Goal: Information Seeking & Learning: Learn about a topic

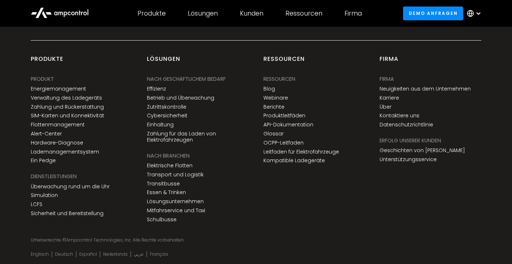
scroll to position [1533, 0]
click at [400, 86] on link "Neuigkeiten aus dem Unternehmen" at bounding box center [424, 89] width 91 height 6
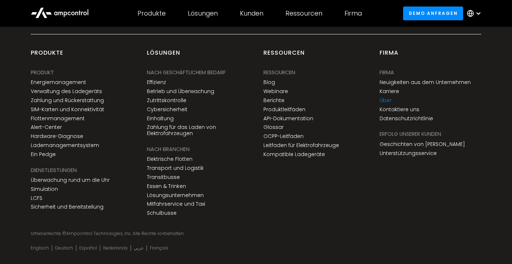
scroll to position [2742, 0]
click at [399, 141] on link "Geschichten von [PERSON_NAME]" at bounding box center [421, 144] width 85 height 6
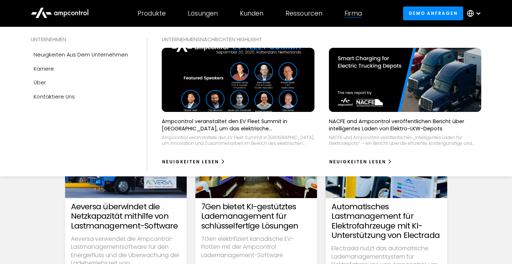
click at [353, 15] on div "Firma" at bounding box center [352, 13] width 17 height 8
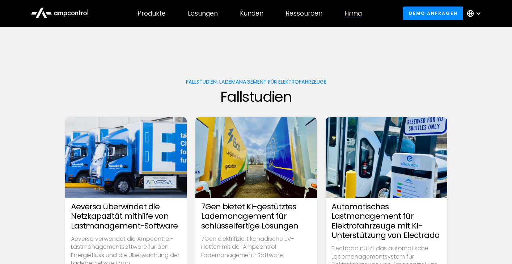
click at [353, 15] on div "Firma" at bounding box center [352, 13] width 17 height 8
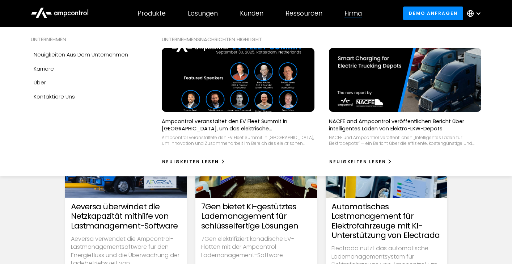
click at [353, 14] on div "Firma" at bounding box center [352, 13] width 17 height 8
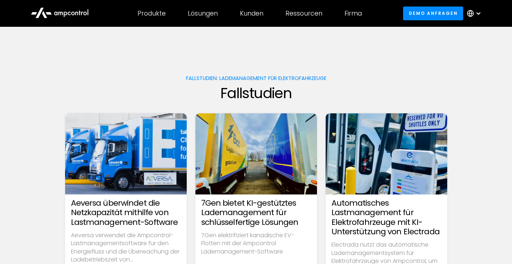
scroll to position [4, 0]
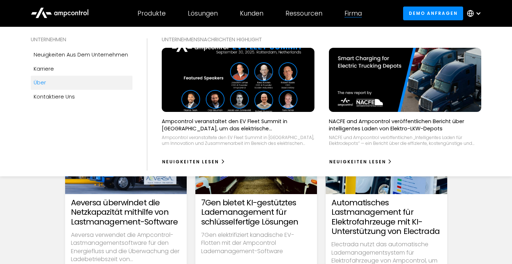
click at [39, 84] on div "Über" at bounding box center [40, 82] width 12 height 8
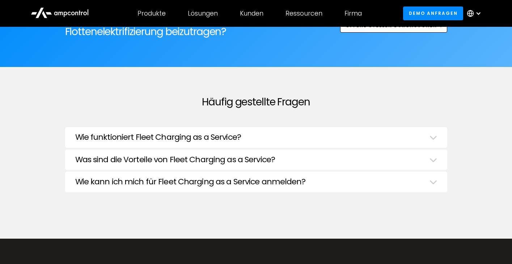
scroll to position [2427, 0]
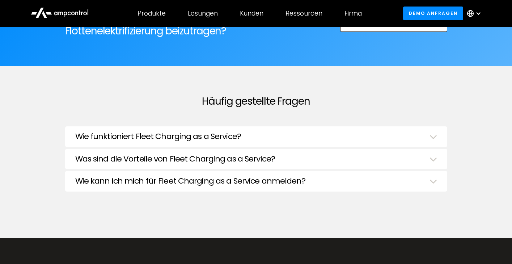
click at [432, 134] on img at bounding box center [433, 136] width 8 height 4
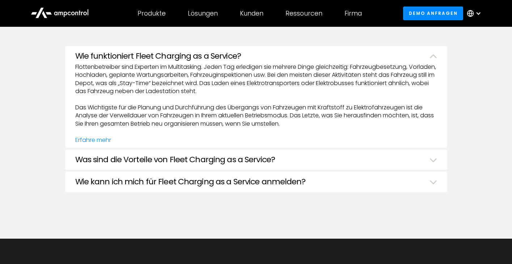
scroll to position [2507, 0]
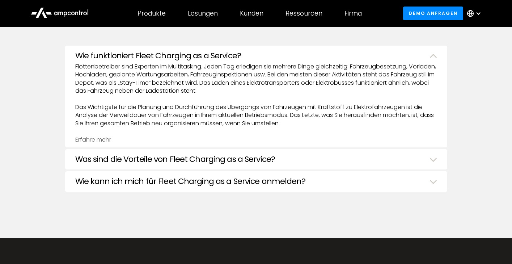
click at [107, 135] on link "Erfahre mehr" at bounding box center [93, 139] width 36 height 8
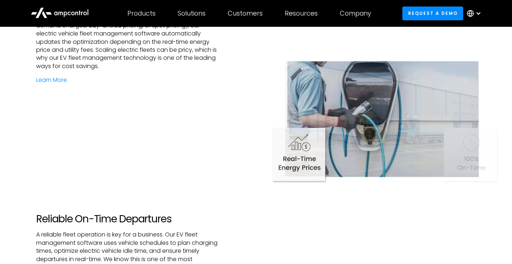
scroll to position [973, 0]
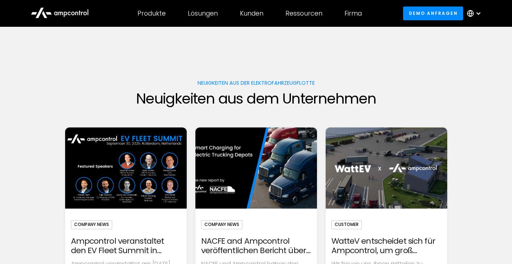
scroll to position [2742, 0]
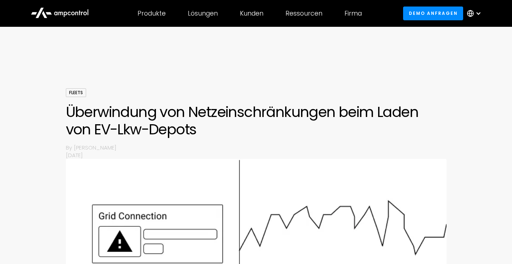
scroll to position [1533, 0]
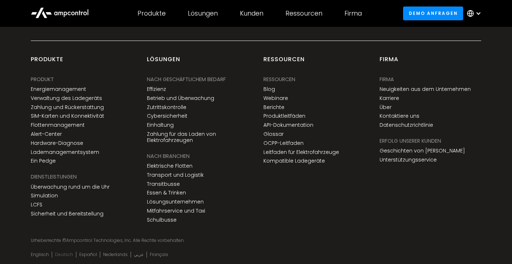
click at [59, 251] on link "Deutsch" at bounding box center [64, 254] width 18 height 6
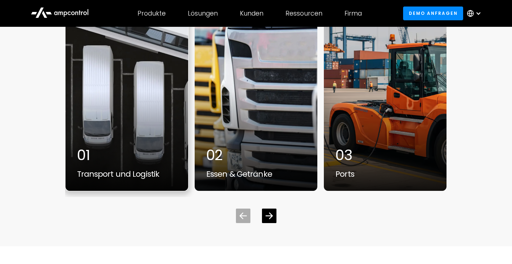
scroll to position [1930, 0]
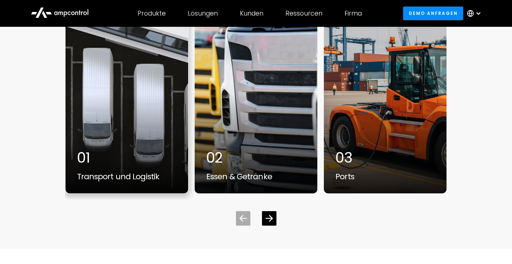
click at [107, 149] on div "1 / 7" at bounding box center [126, 102] width 123 height 181
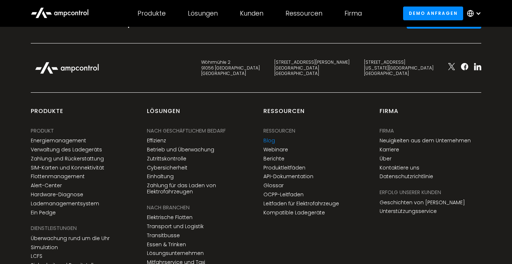
scroll to position [2276, 0]
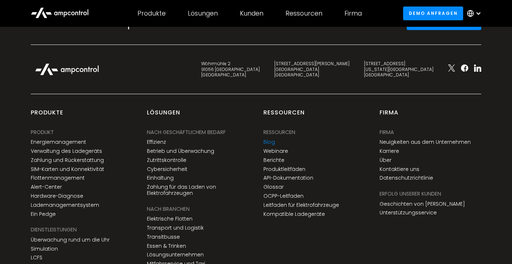
click at [271, 139] on link "Blog" at bounding box center [269, 142] width 12 height 6
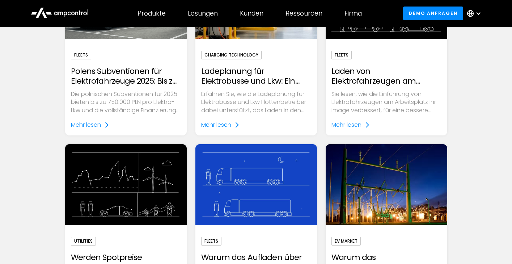
scroll to position [476, 0]
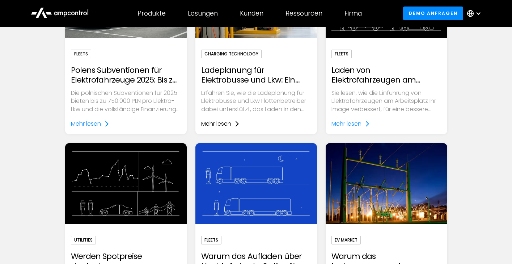
click at [208, 121] on div "Mehr lesen" at bounding box center [216, 123] width 30 height 9
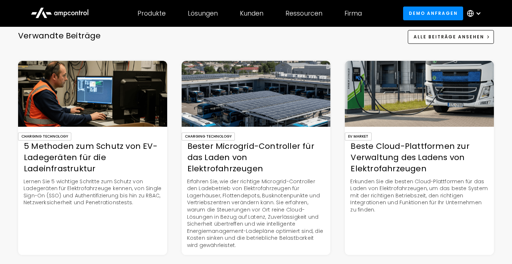
scroll to position [1327, 0]
